Goal: Navigation & Orientation: Find specific page/section

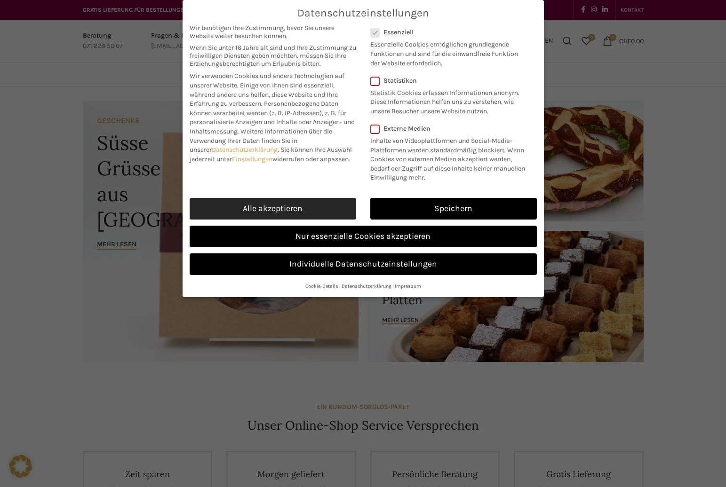
click at [331, 200] on link "Alle akzeptieren" at bounding box center [272, 209] width 166 height 22
checkbox input "true"
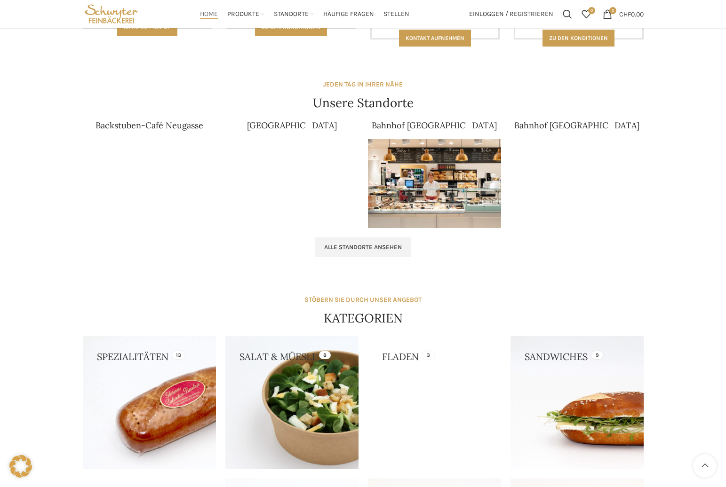
scroll to position [517, 0]
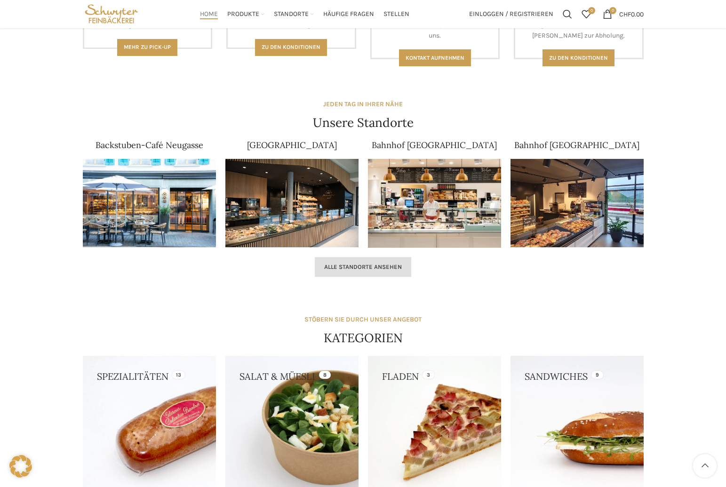
click at [383, 269] on span "Alle Standorte ansehen" at bounding box center [363, 267] width 78 height 8
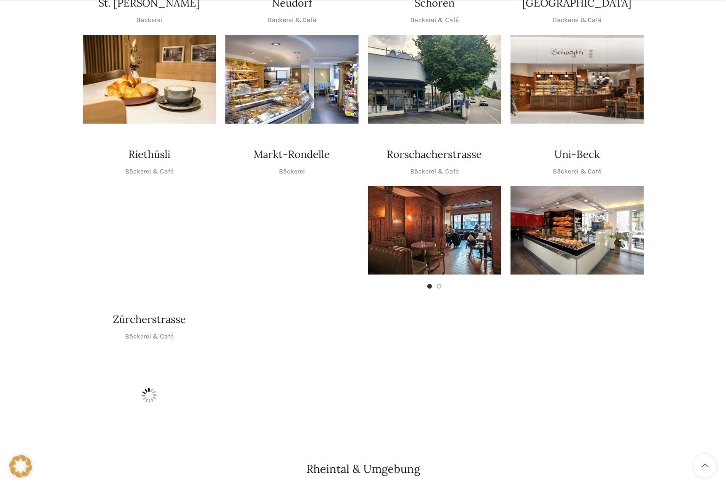
scroll to position [423, 0]
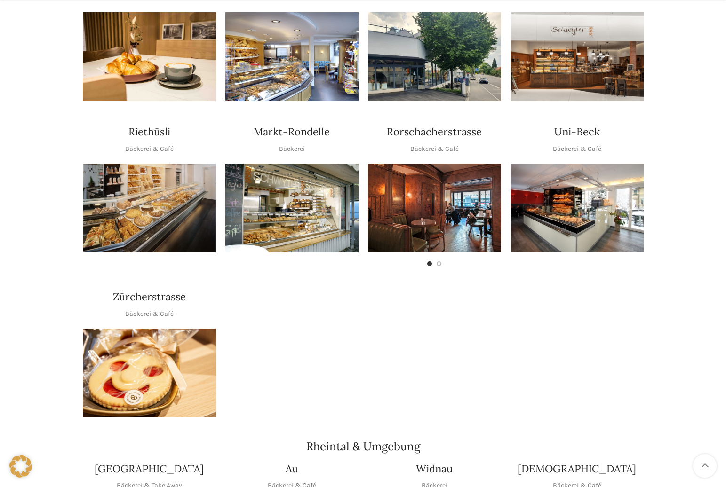
click at [152, 203] on img "1 / 1" at bounding box center [149, 208] width 133 height 89
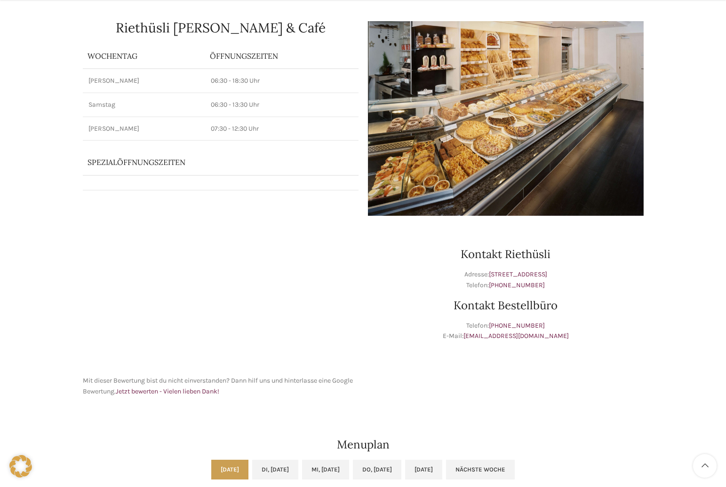
scroll to position [235, 0]
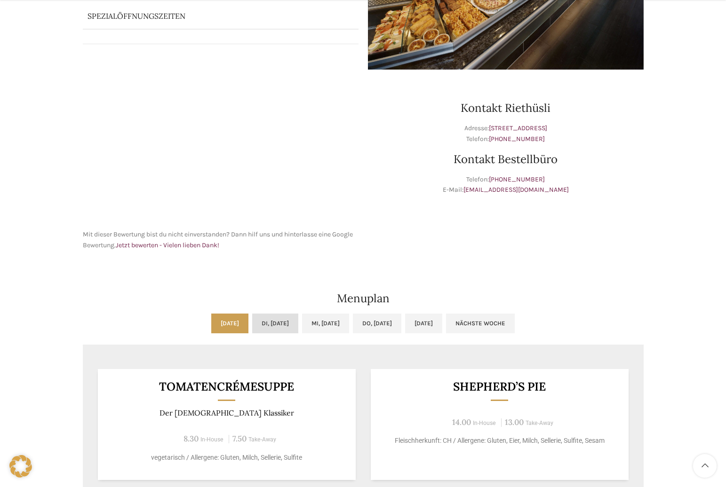
click at [287, 323] on link "Di, [DATE]" at bounding box center [275, 324] width 46 height 20
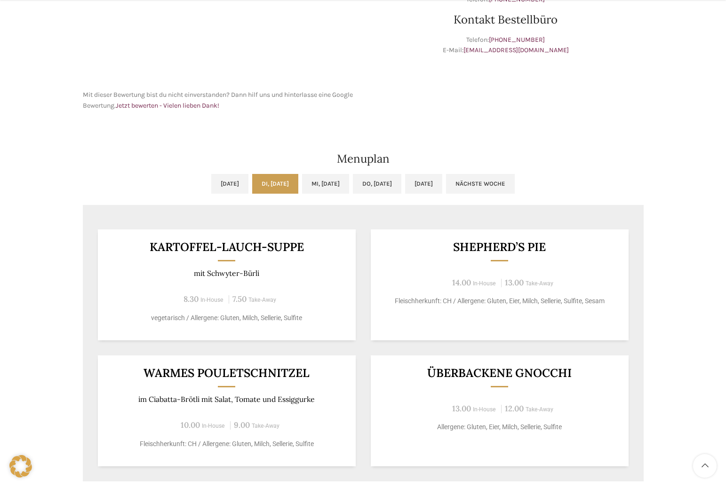
scroll to position [376, 0]
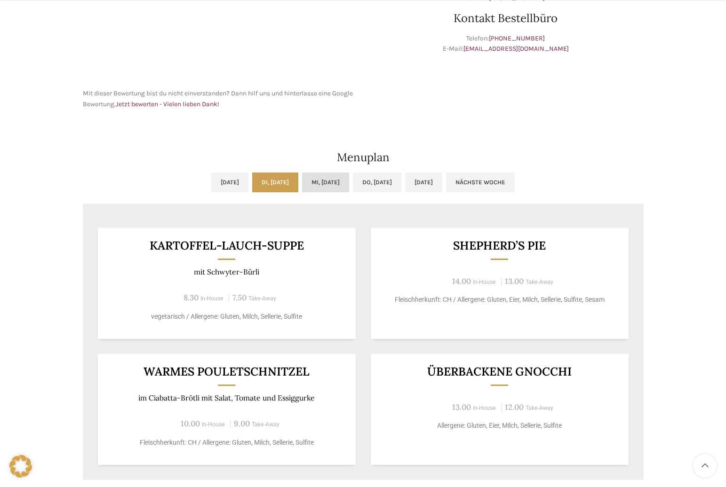
click at [312, 186] on link "Mi, [DATE]" at bounding box center [325, 183] width 47 height 20
click at [270, 188] on link "Di, [DATE]" at bounding box center [275, 183] width 46 height 20
